Goal: Task Accomplishment & Management: Manage account settings

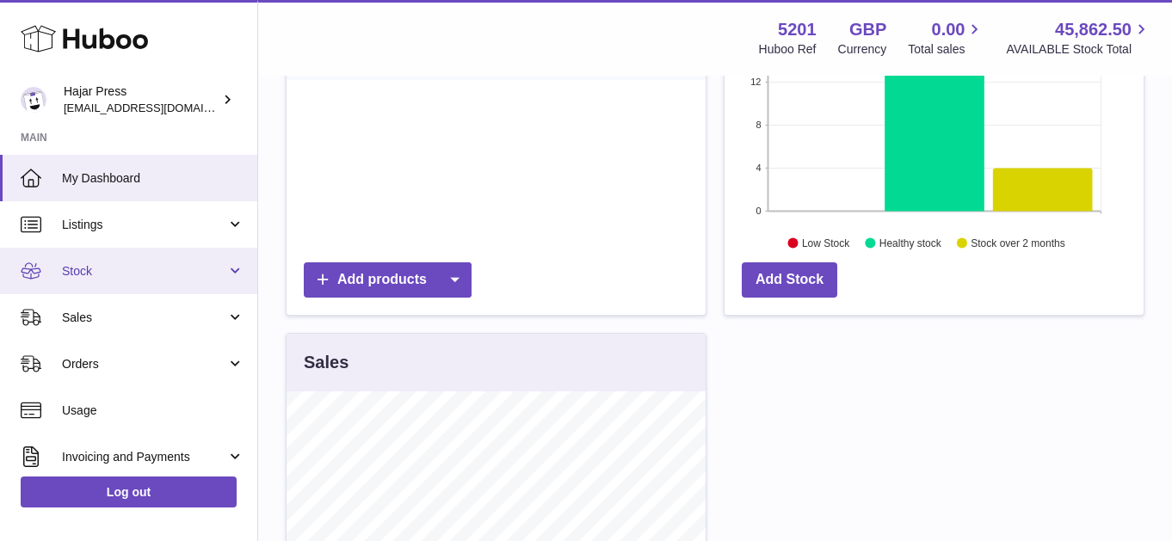
click at [171, 268] on span "Stock" at bounding box center [144, 271] width 164 height 16
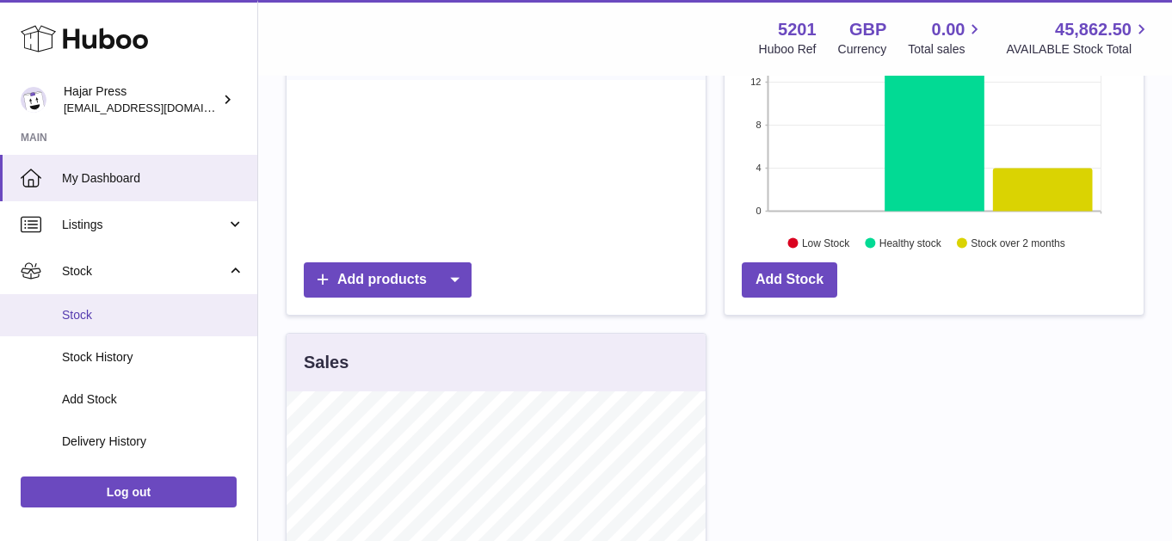
click at [157, 314] on span "Stock" at bounding box center [153, 315] width 182 height 16
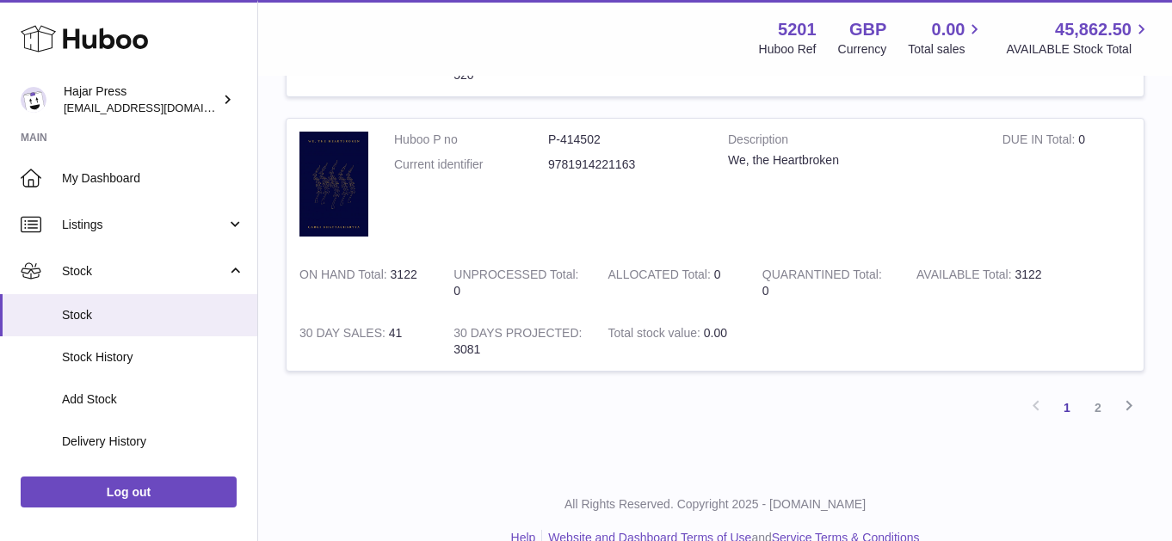
scroll to position [2669, 0]
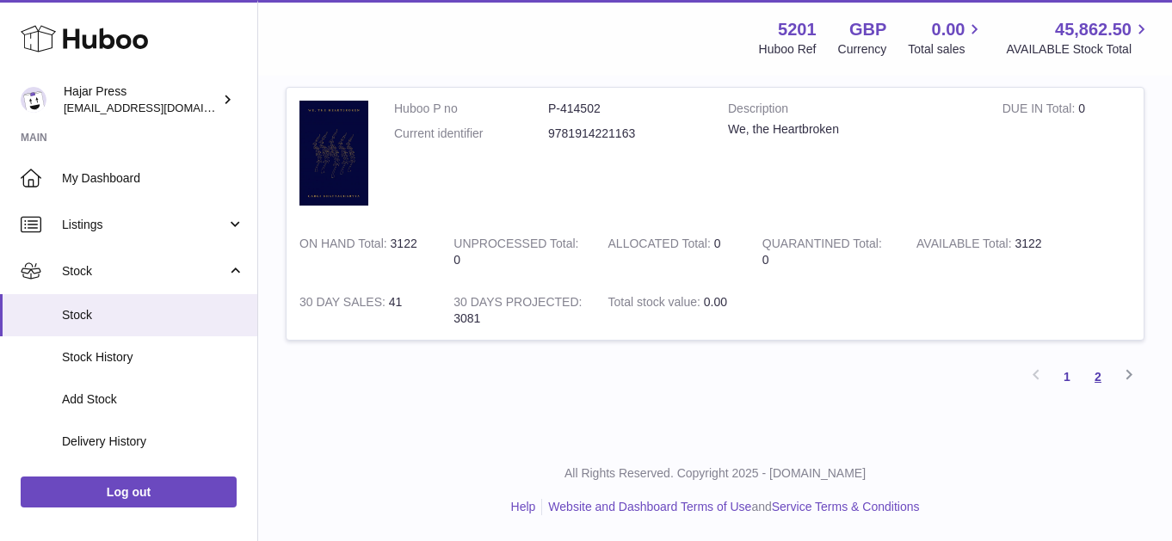
click at [1101, 380] on link "2" at bounding box center [1097, 376] width 31 height 31
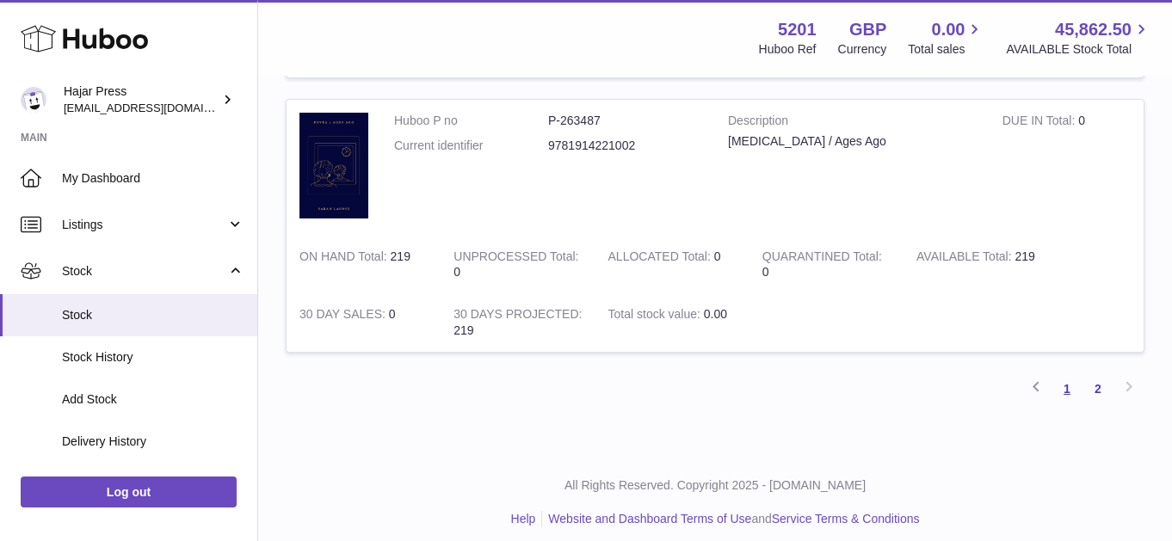
scroll to position [2419, 0]
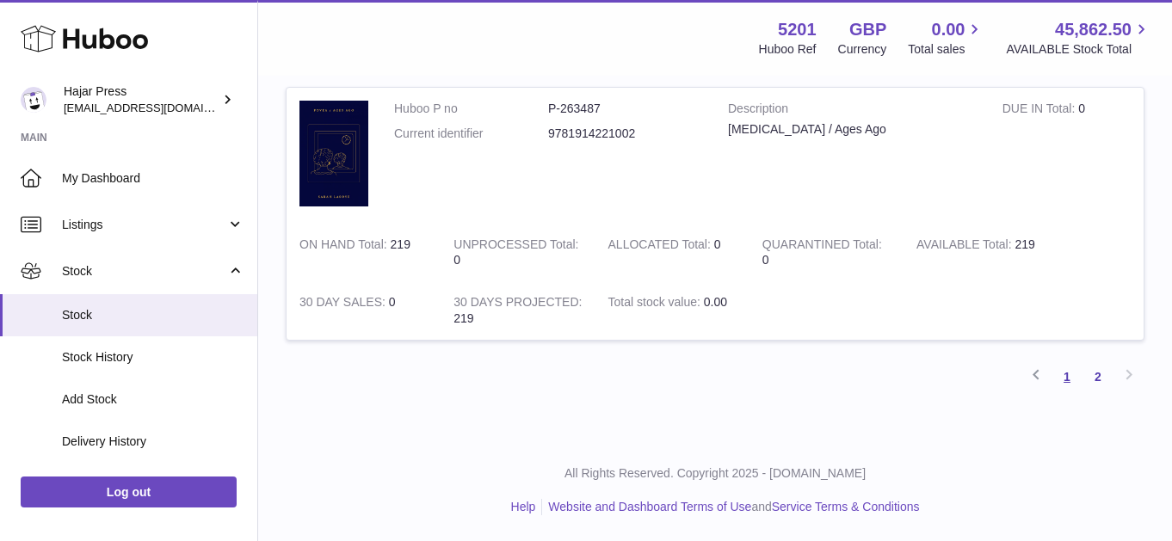
click at [1064, 379] on link "1" at bounding box center [1066, 376] width 31 height 31
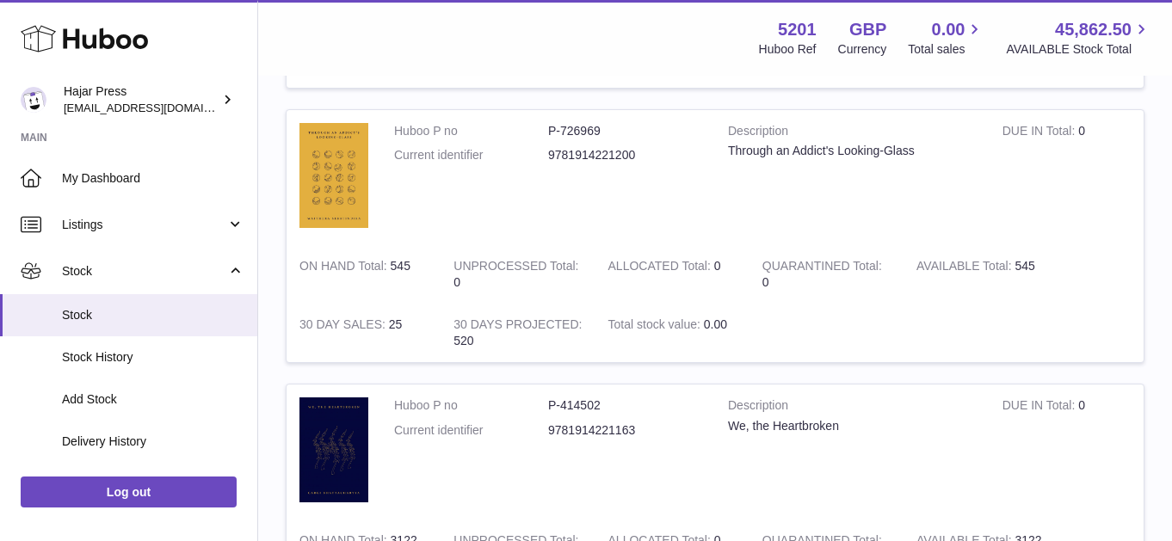
scroll to position [2669, 0]
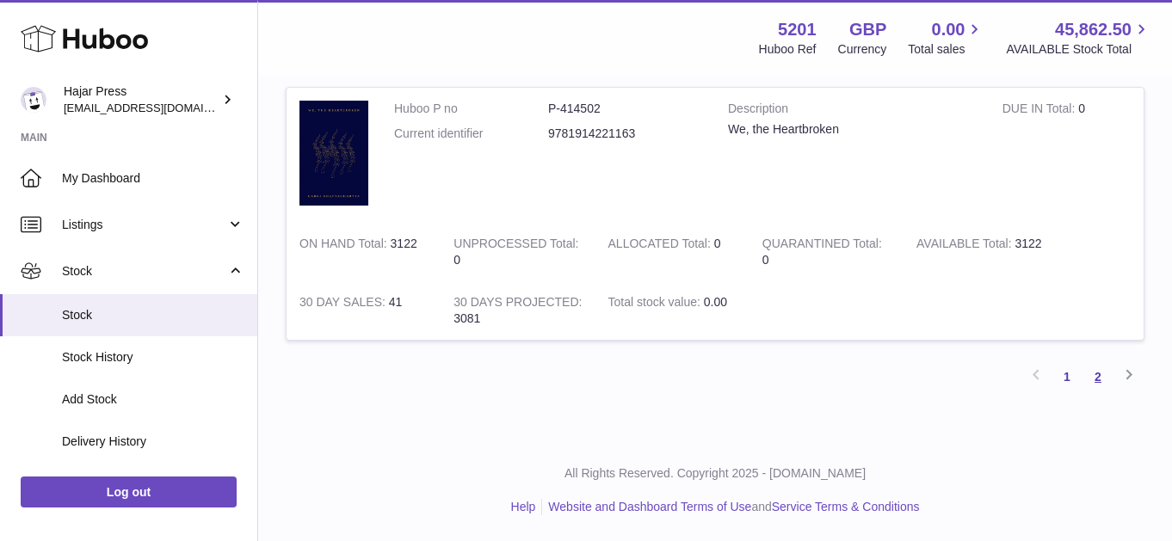
click at [1102, 386] on link "2" at bounding box center [1097, 376] width 31 height 31
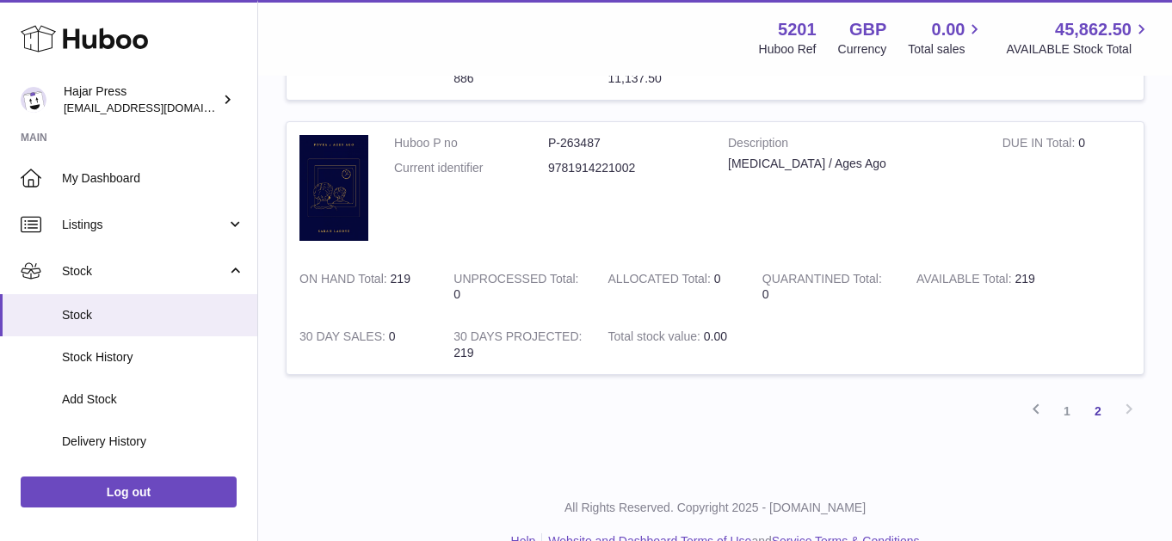
scroll to position [2419, 0]
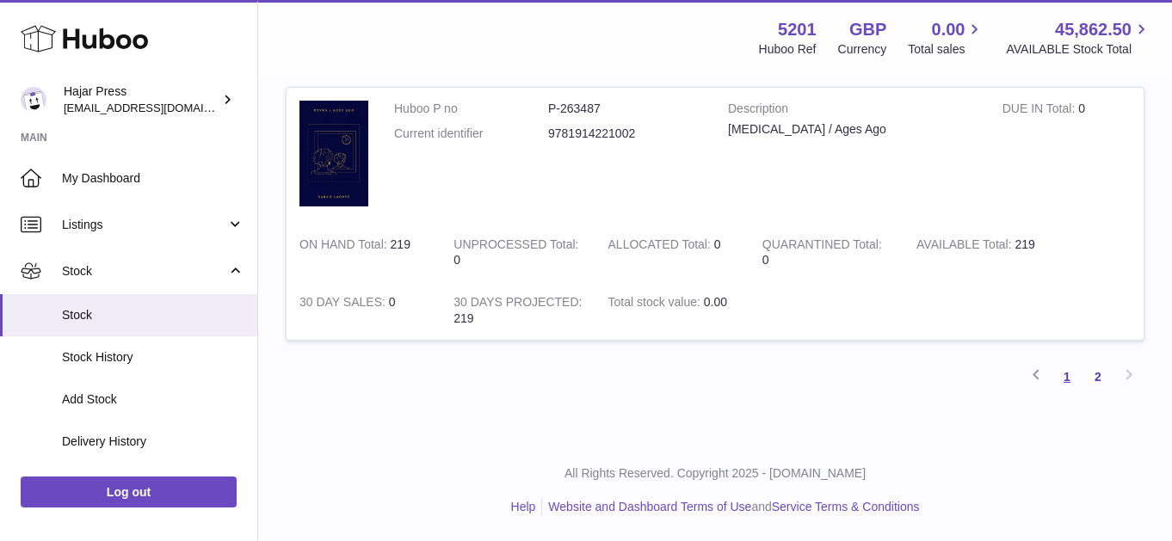
click at [1066, 362] on link "1" at bounding box center [1066, 376] width 31 height 31
